Goal: Book appointment/travel/reservation

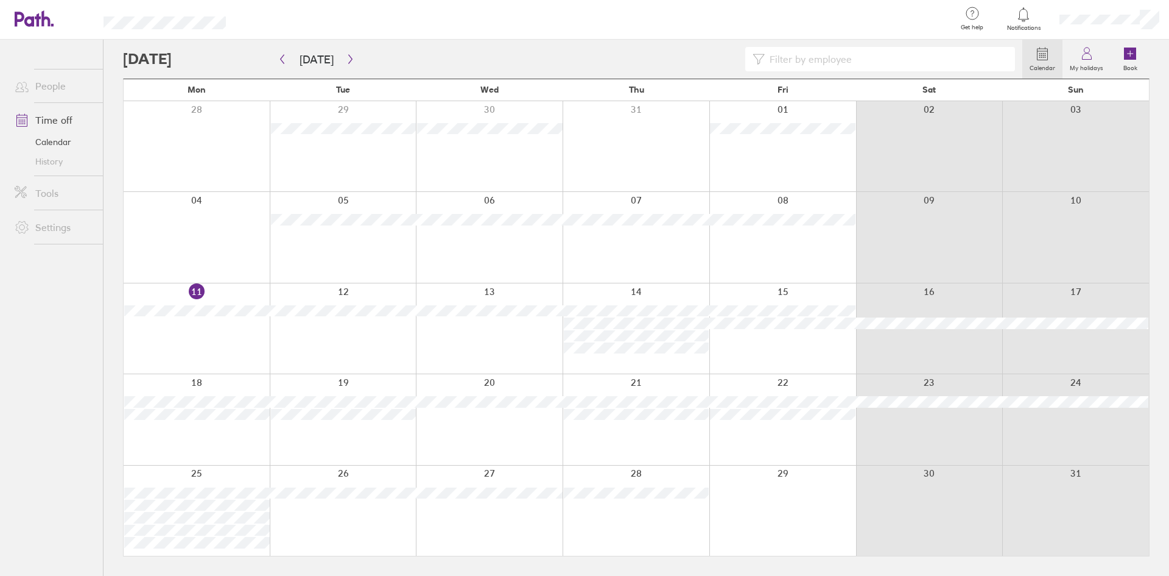
drag, startPoint x: 560, startPoint y: 112, endPoint x: 111, endPoint y: 337, distance: 501.7
click at [111, 337] on div "Calendar My holidays Book [DATE] [DATE] Mon Tue Wed Thu Fri Sat Sun 28 29 30 31…" at bounding box center [637, 308] width 1066 height 536
click at [348, 62] on icon "button" at bounding box center [350, 59] width 9 height 10
click at [282, 63] on icon "button" at bounding box center [282, 59] width 9 height 10
click at [240, 351] on div at bounding box center [197, 328] width 146 height 90
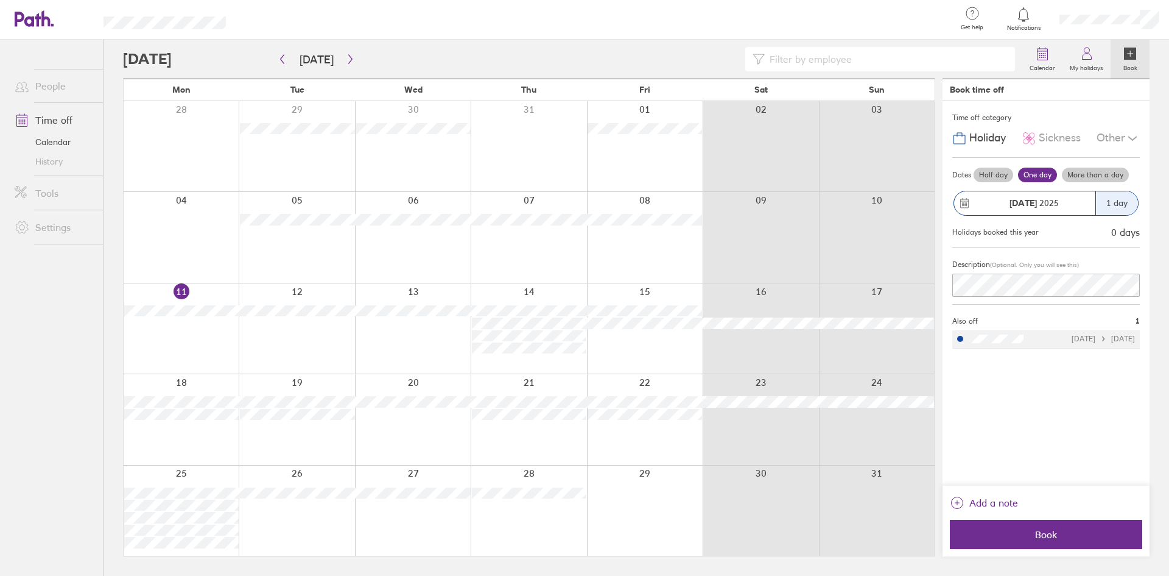
click at [660, 348] on div at bounding box center [645, 328] width 116 height 90
click at [669, 337] on div at bounding box center [645, 328] width 116 height 90
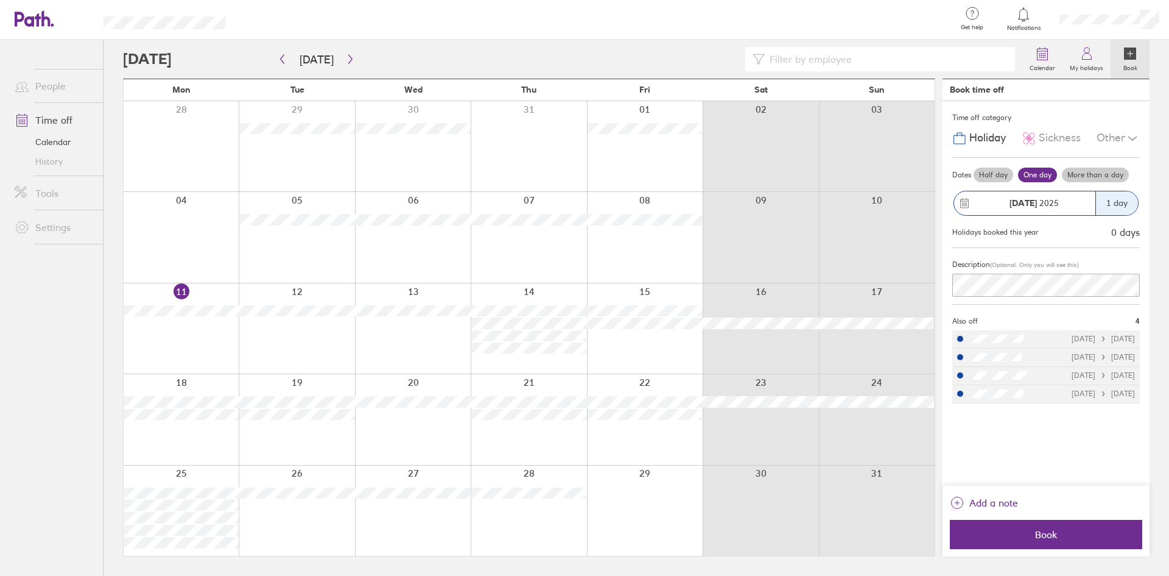
click at [649, 292] on div at bounding box center [645, 328] width 116 height 90
click at [998, 526] on button "Book" at bounding box center [1046, 534] width 192 height 29
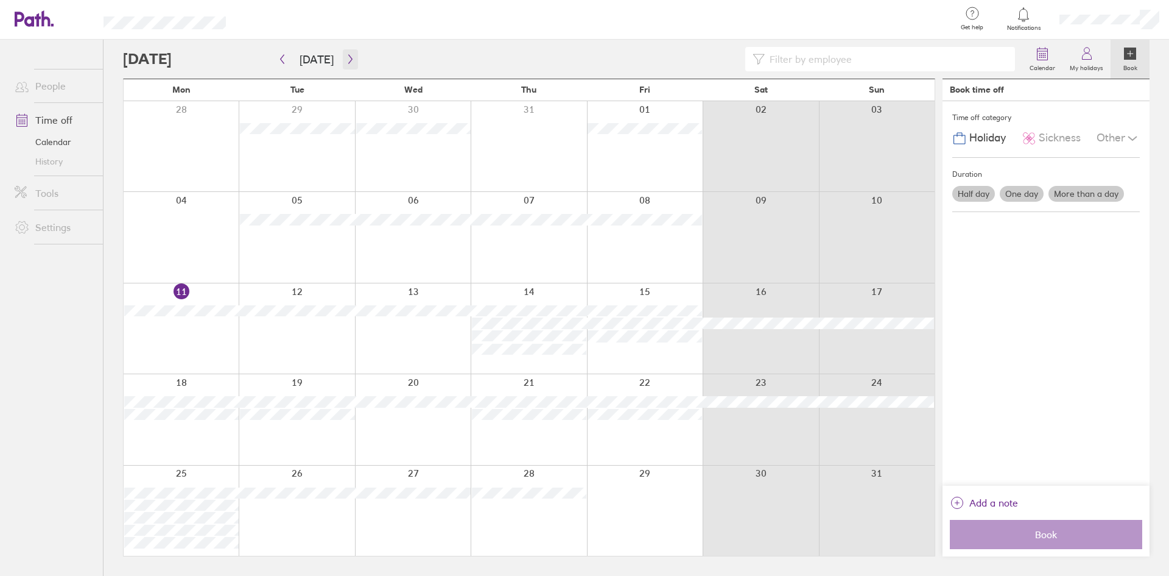
click at [346, 54] on icon "button" at bounding box center [350, 59] width 9 height 10
click at [194, 150] on div at bounding box center [181, 146] width 115 height 90
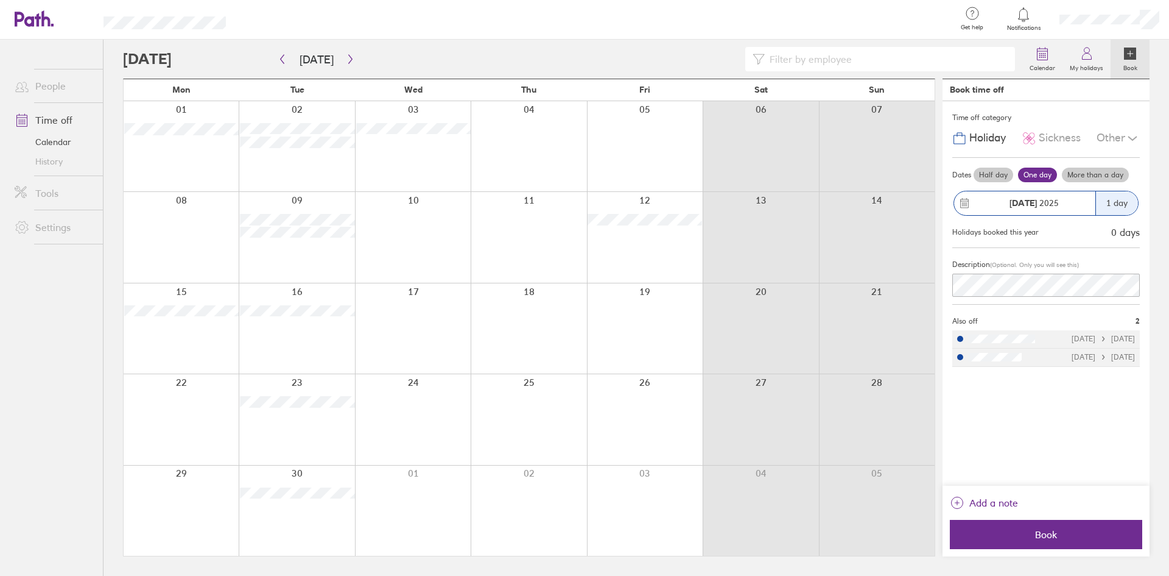
click at [1124, 199] on div "1 day" at bounding box center [1117, 203] width 43 height 24
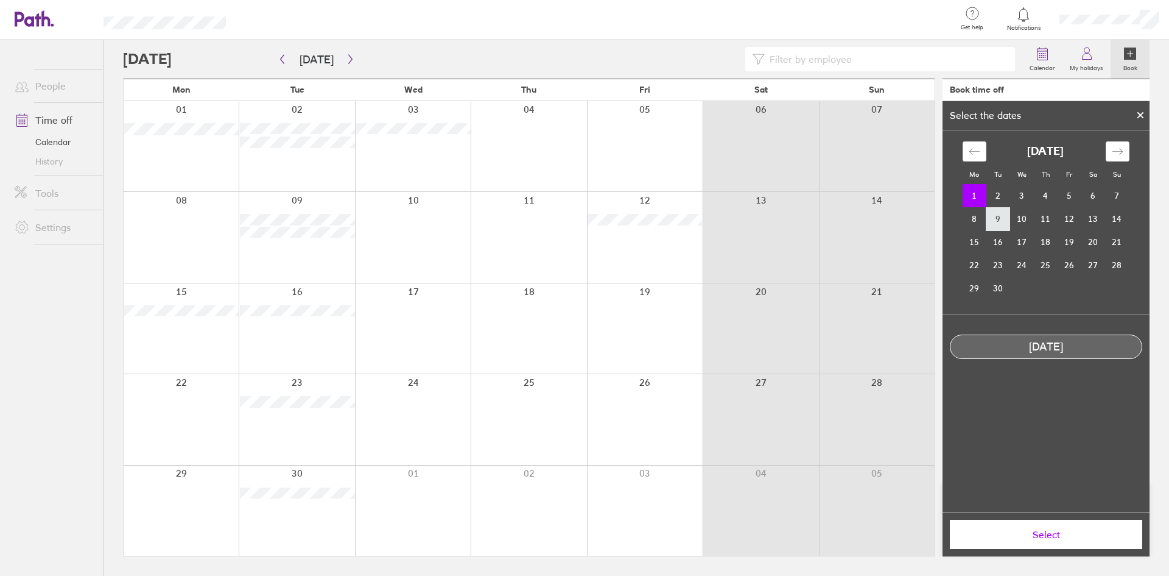
click at [1004, 219] on td "9" at bounding box center [999, 218] width 24 height 23
click at [979, 197] on td "1" at bounding box center [975, 196] width 24 height 23
click at [1043, 530] on span "Select" at bounding box center [1046, 534] width 175 height 11
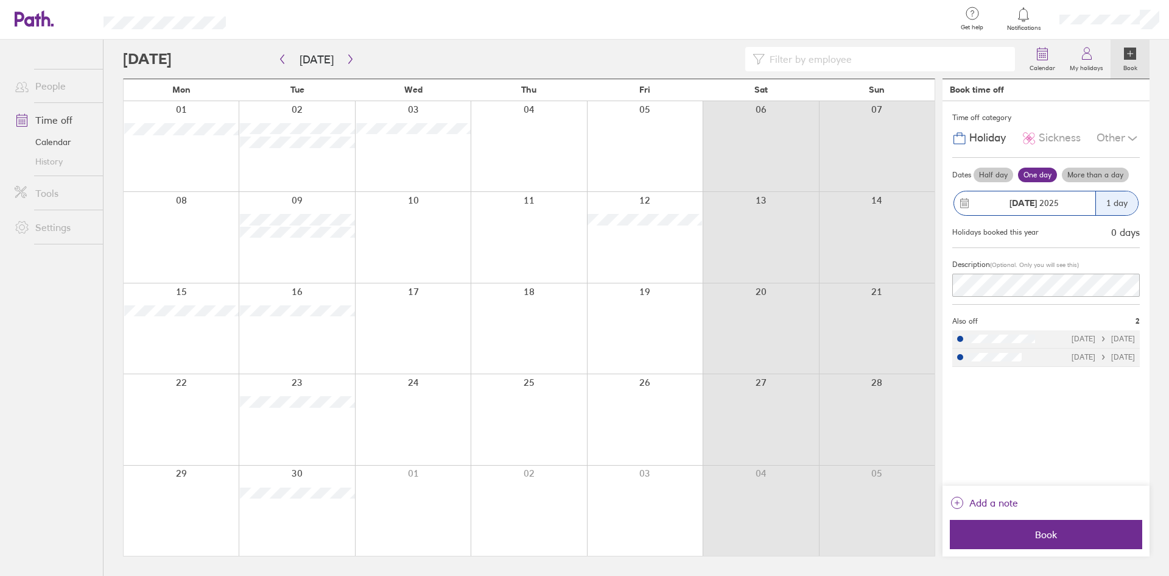
click at [1116, 203] on div "1 day" at bounding box center [1117, 203] width 43 height 24
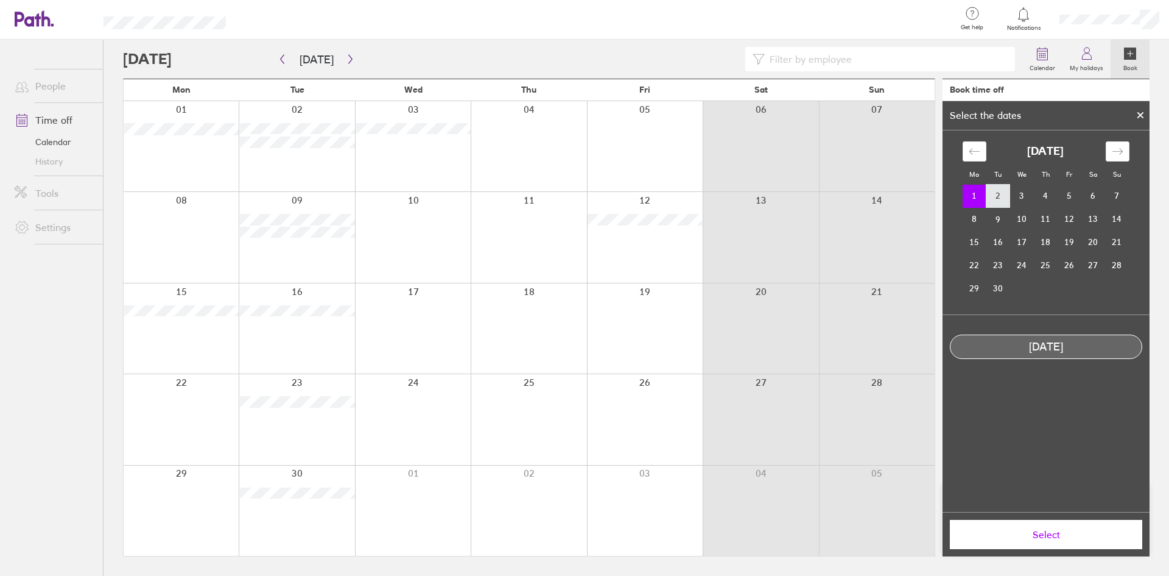
click at [1009, 199] on td "2" at bounding box center [999, 196] width 24 height 23
click at [979, 194] on td "1" at bounding box center [975, 196] width 24 height 23
click at [1008, 196] on td "2" at bounding box center [999, 196] width 24 height 23
click at [973, 189] on td "1" at bounding box center [975, 195] width 24 height 23
click at [1045, 539] on span "Select" at bounding box center [1046, 534] width 175 height 11
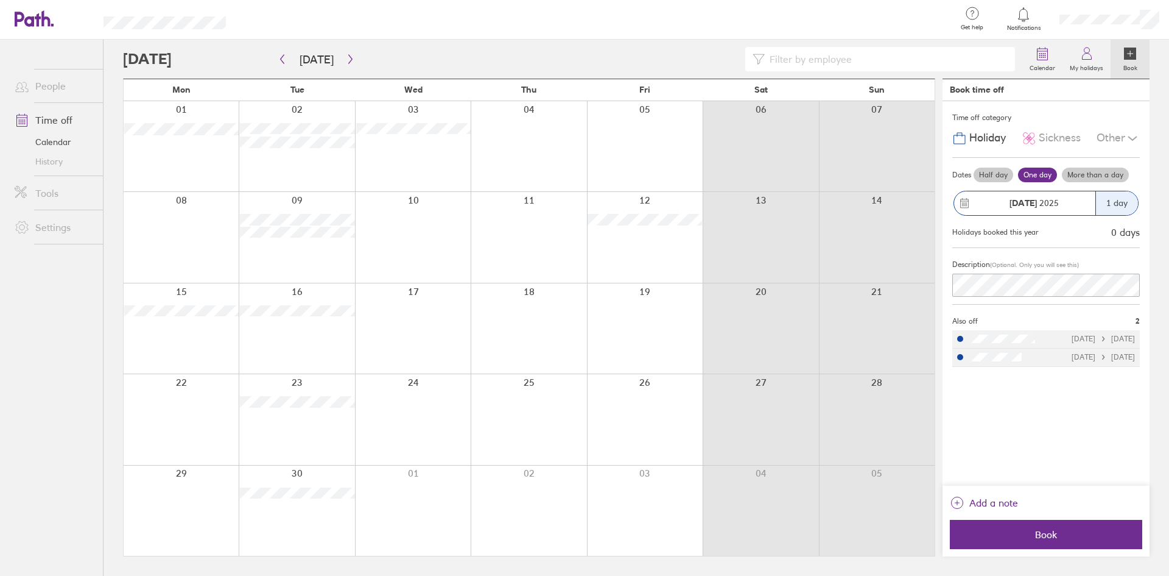
click at [1099, 178] on label "More than a day" at bounding box center [1095, 174] width 67 height 15
click at [0, 0] on input "More than a day" at bounding box center [0, 0] width 0 height 0
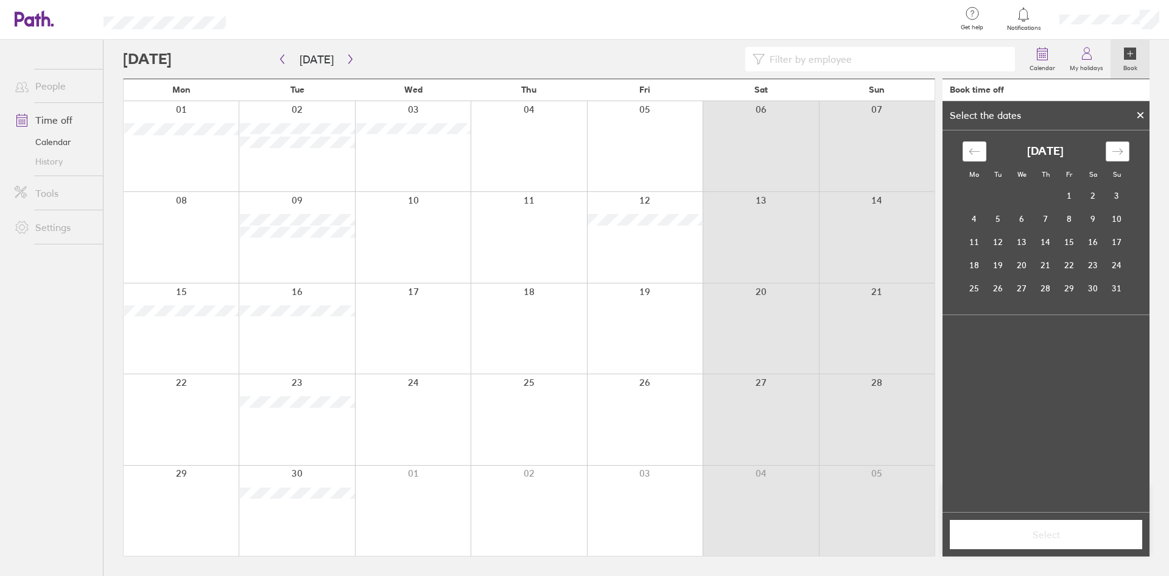
click at [1111, 145] on div "Move forward to switch to the next month." at bounding box center [1118, 151] width 24 height 20
click at [973, 190] on td "1" at bounding box center [975, 196] width 24 height 23
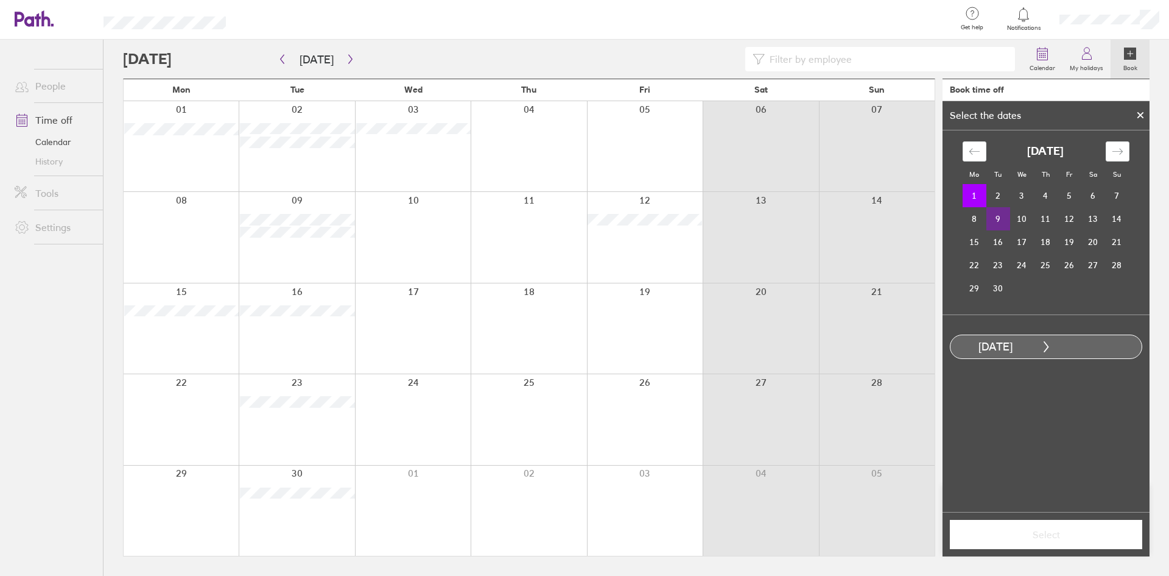
click at [996, 214] on td "9" at bounding box center [999, 218] width 24 height 23
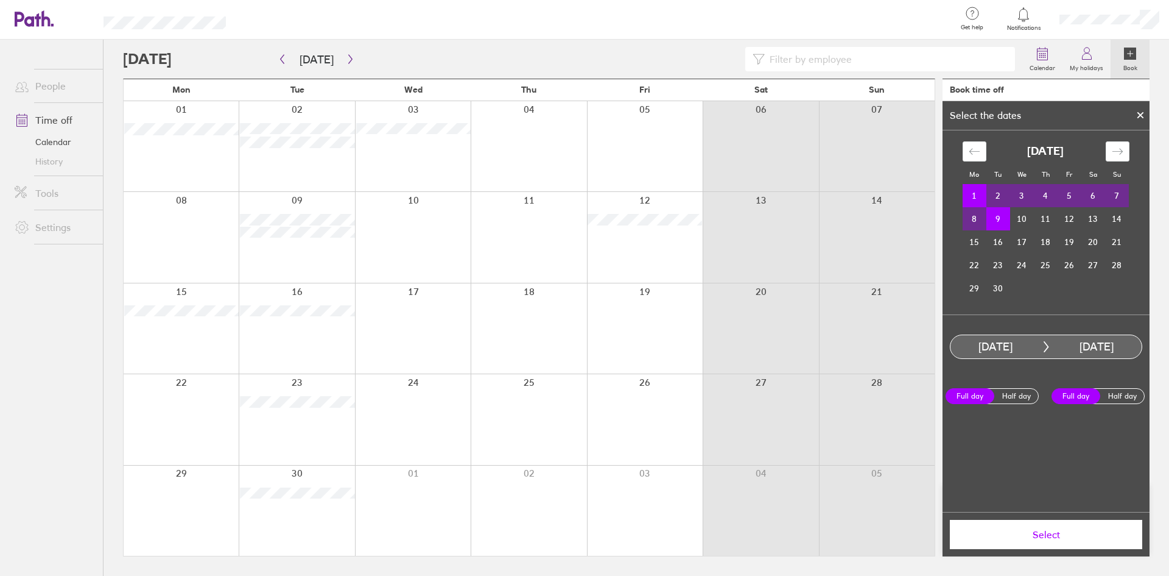
click at [1099, 191] on td "6" at bounding box center [1094, 195] width 24 height 23
click at [976, 186] on td "1" at bounding box center [975, 196] width 24 height 23
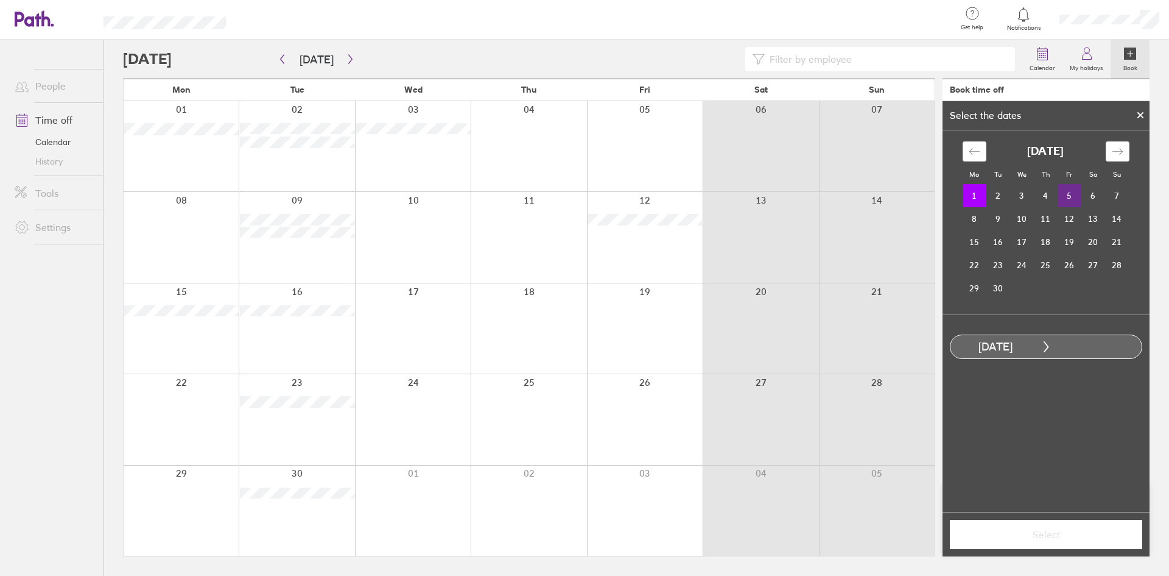
click at [1068, 196] on td "5" at bounding box center [1070, 195] width 24 height 23
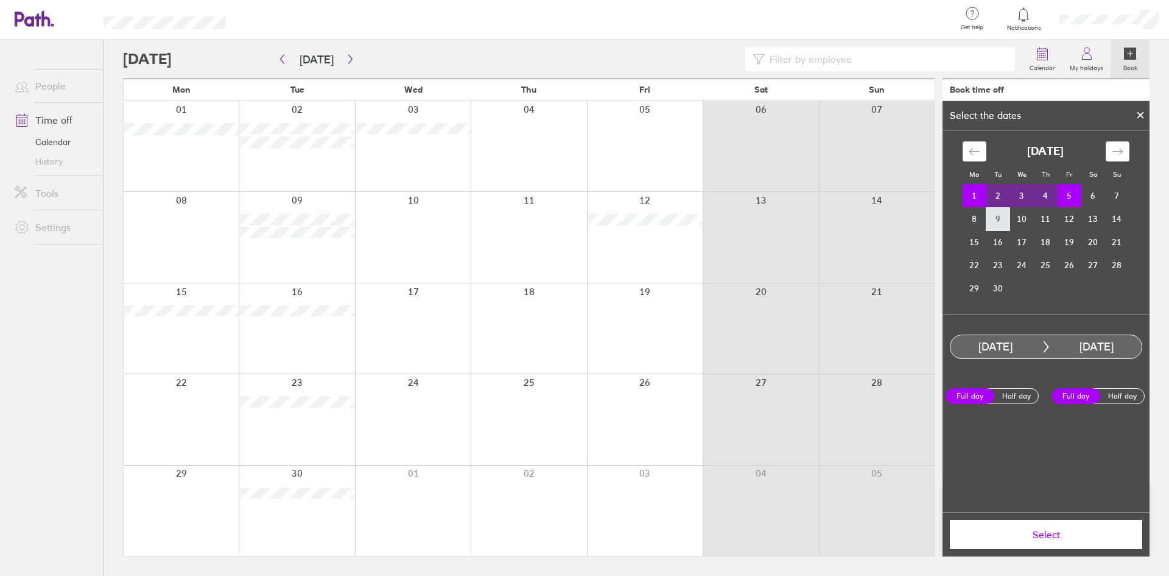
click at [997, 220] on td "9" at bounding box center [999, 218] width 24 height 23
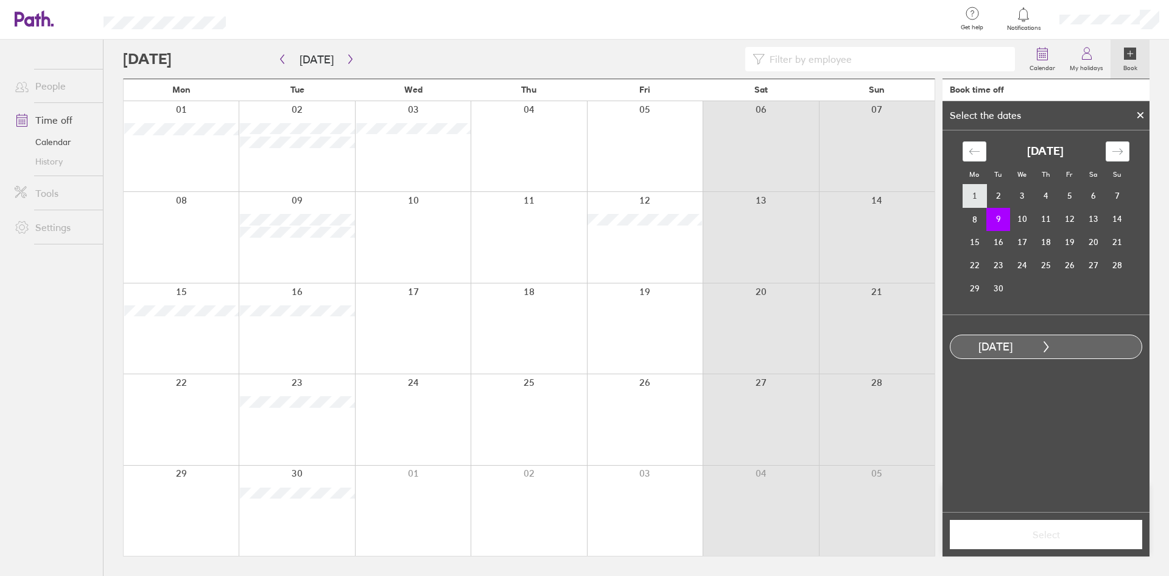
click at [978, 190] on td "1" at bounding box center [975, 196] width 24 height 23
click at [1000, 214] on td "9" at bounding box center [999, 218] width 24 height 23
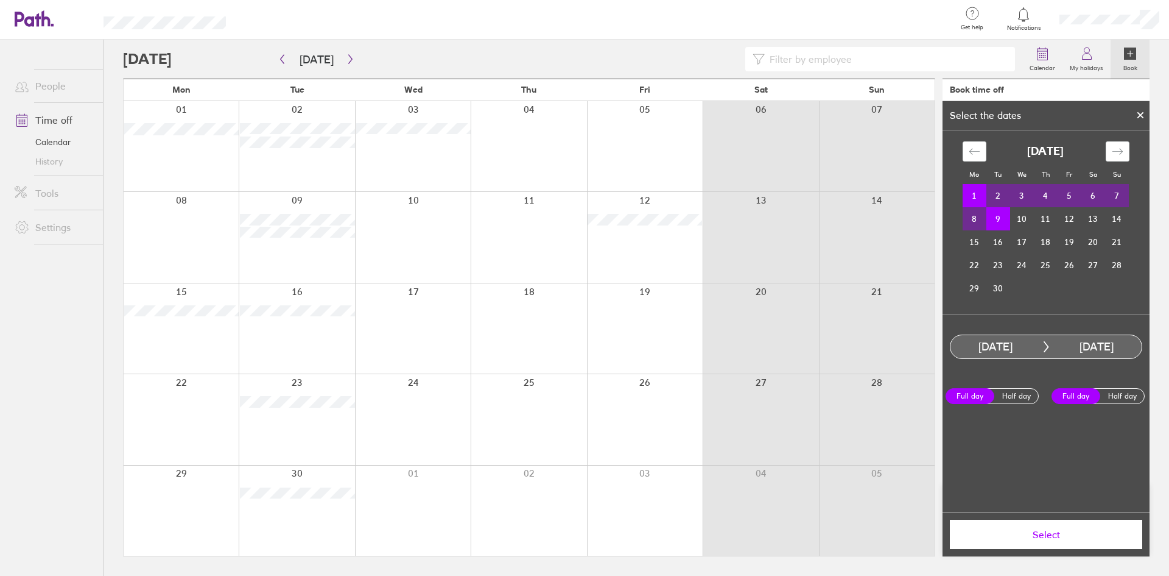
click at [1108, 538] on span "Select" at bounding box center [1046, 534] width 175 height 11
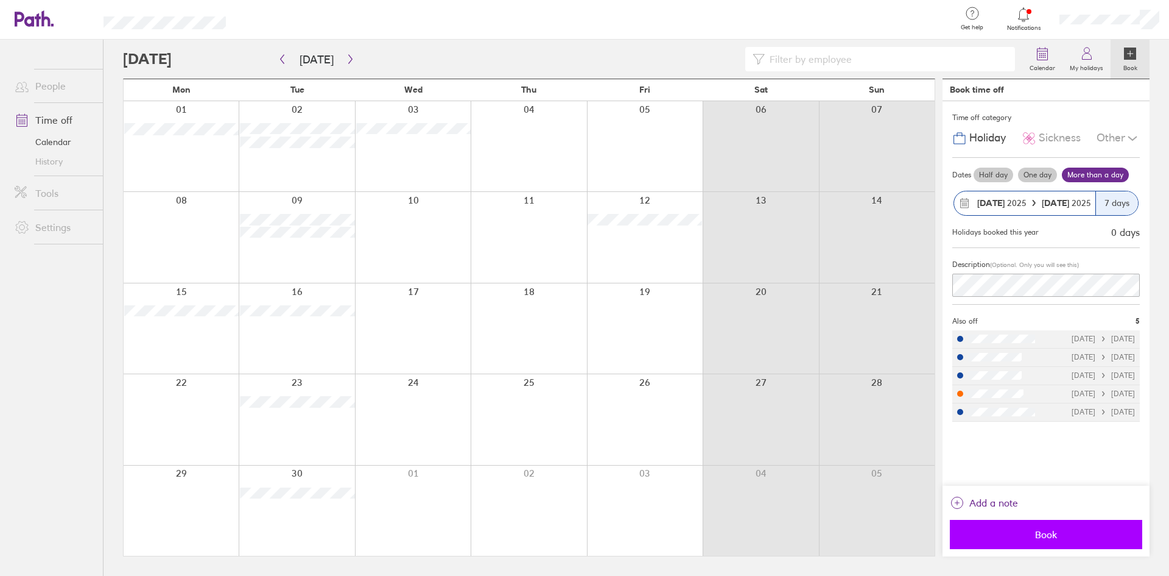
click at [1091, 534] on span "Book" at bounding box center [1046, 534] width 175 height 11
